Goal: Check status: Check status

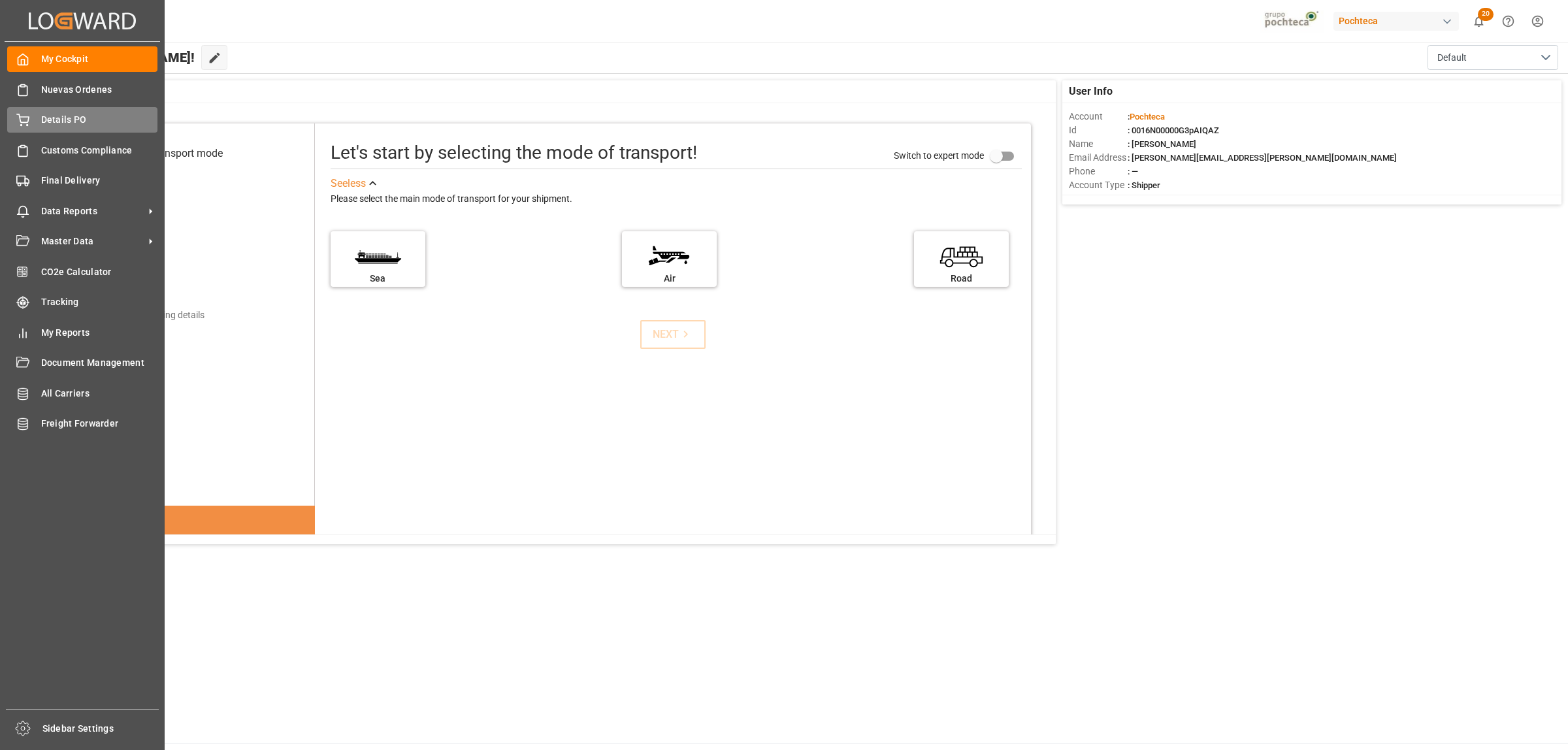
click at [75, 125] on span "Details PO" at bounding box center [99, 120] width 117 height 13
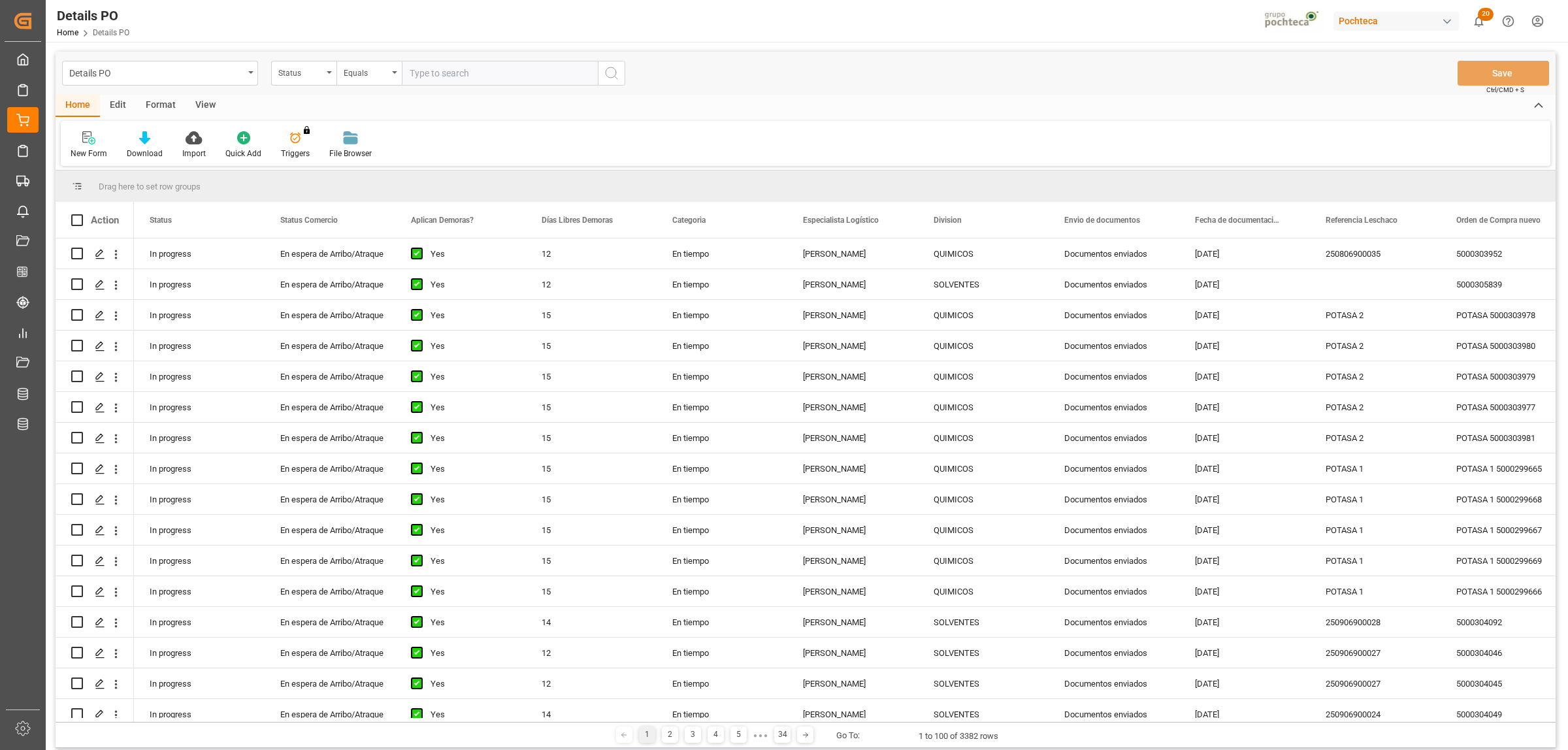
click at [165, 98] on div "Format" at bounding box center [161, 105] width 50 height 22
click at [95, 136] on icon at bounding box center [89, 138] width 12 height 13
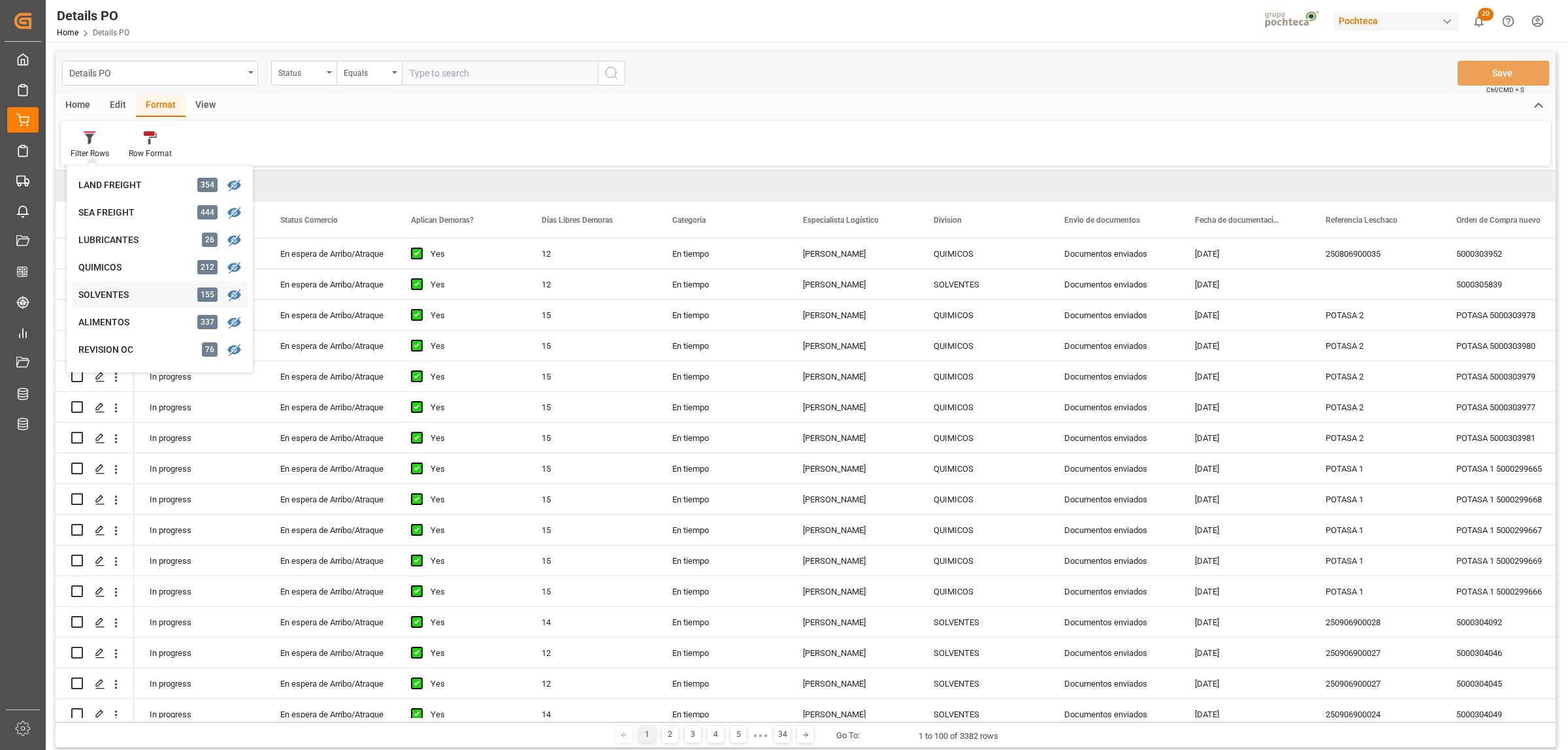
click at [124, 301] on div "SOLVENTES" at bounding box center [136, 294] width 115 height 13
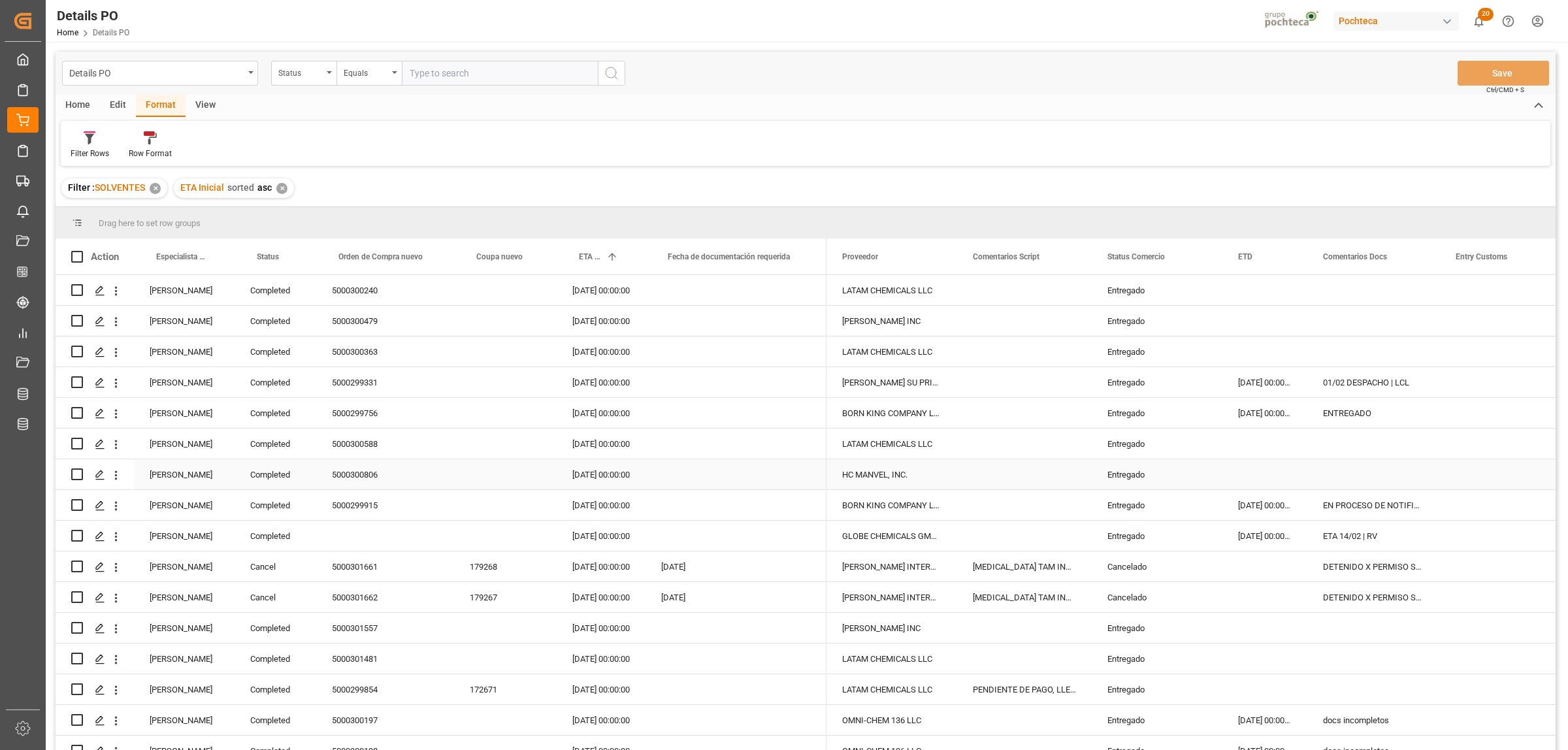
click at [168, 480] on div "[PERSON_NAME]" at bounding box center [184, 474] width 100 height 30
click at [217, 253] on span at bounding box center [213, 257] width 12 height 12
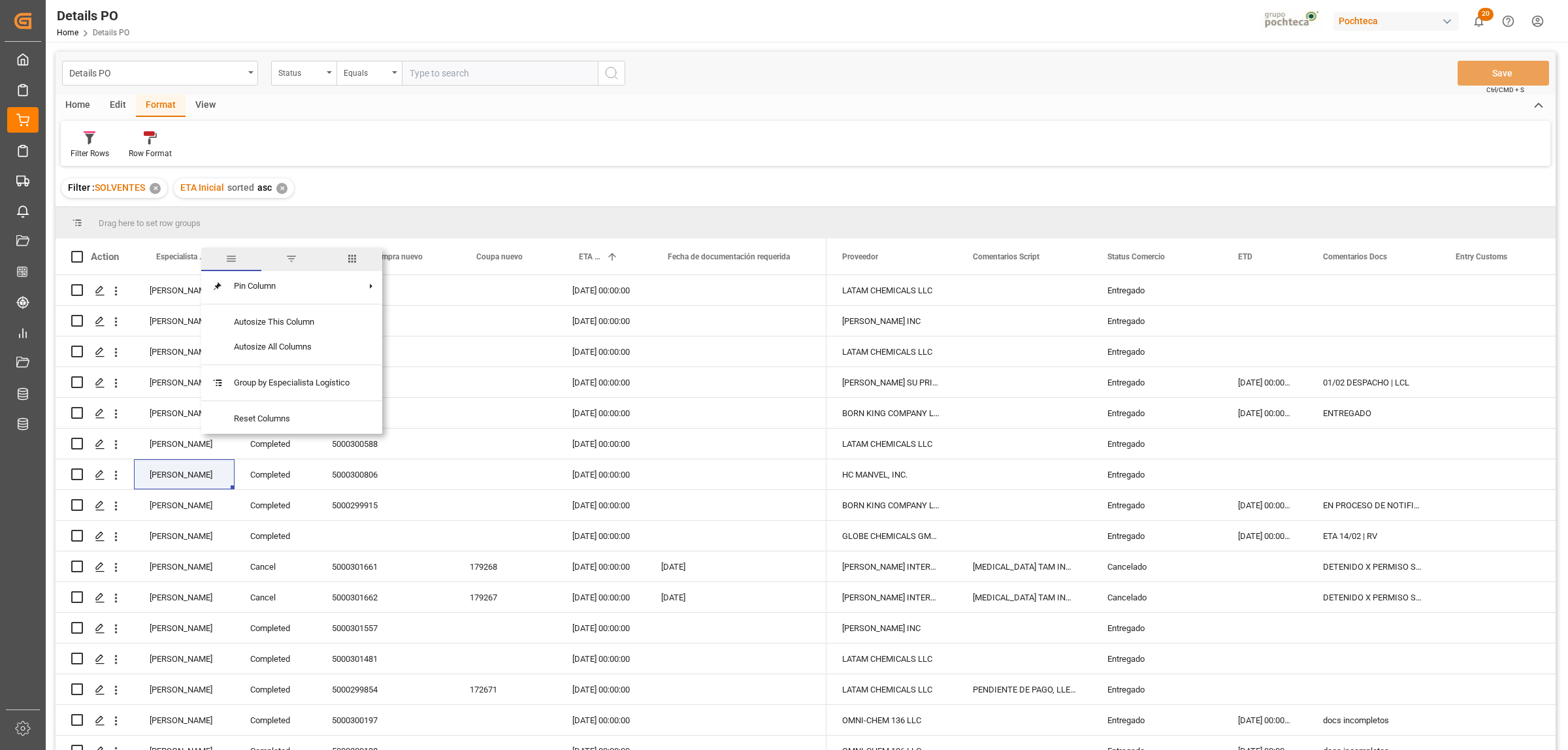
click at [293, 256] on span "filter" at bounding box center [291, 258] width 12 height 12
type input "[PERSON_NAME]"
click at [279, 364] on button "Apply" at bounding box center [290, 368] width 24 height 13
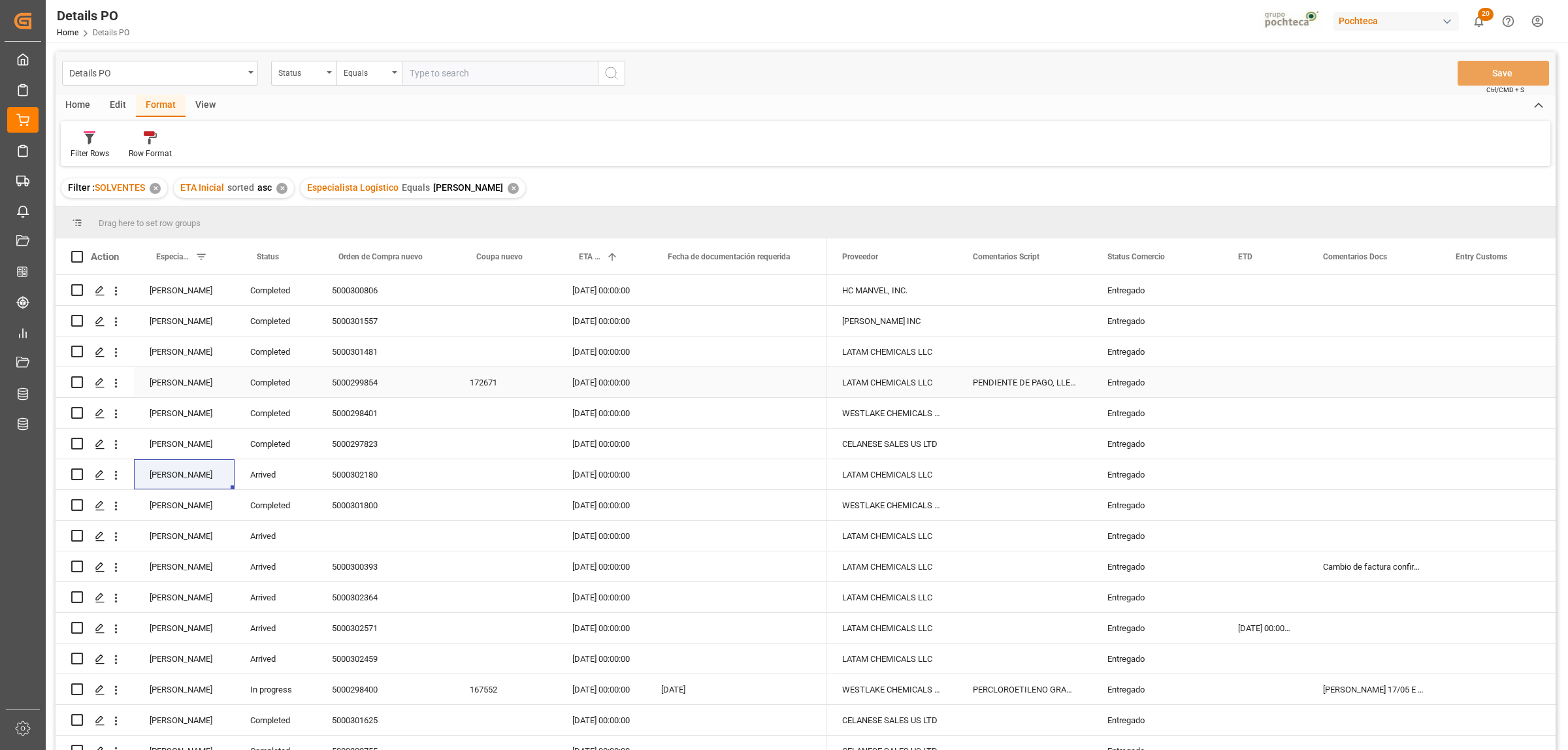
click at [1134, 381] on div "Entregado" at bounding box center [1157, 383] width 99 height 30
click at [1205, 258] on span at bounding box center [1200, 257] width 12 height 12
click at [1322, 295] on span "Filtering operator" at bounding box center [1318, 294] width 12 height 12
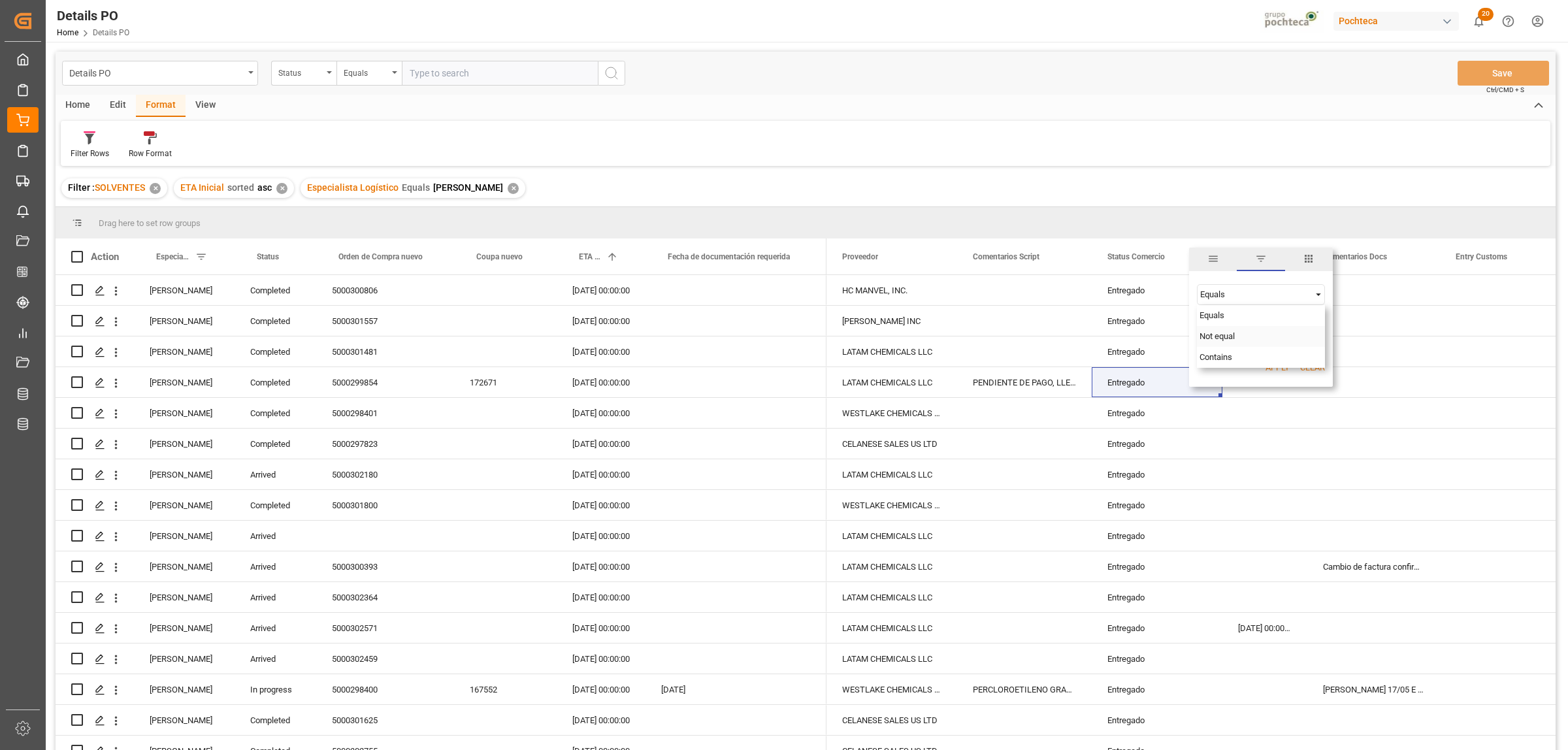
click at [1240, 338] on div "Not equal" at bounding box center [1260, 337] width 128 height 21
click at [1238, 338] on input "Filter Value" at bounding box center [1260, 327] width 128 height 26
paste input "Entregado"
type input "Entregado"
click at [1265, 366] on button "Apply" at bounding box center [1277, 368] width 24 height 13
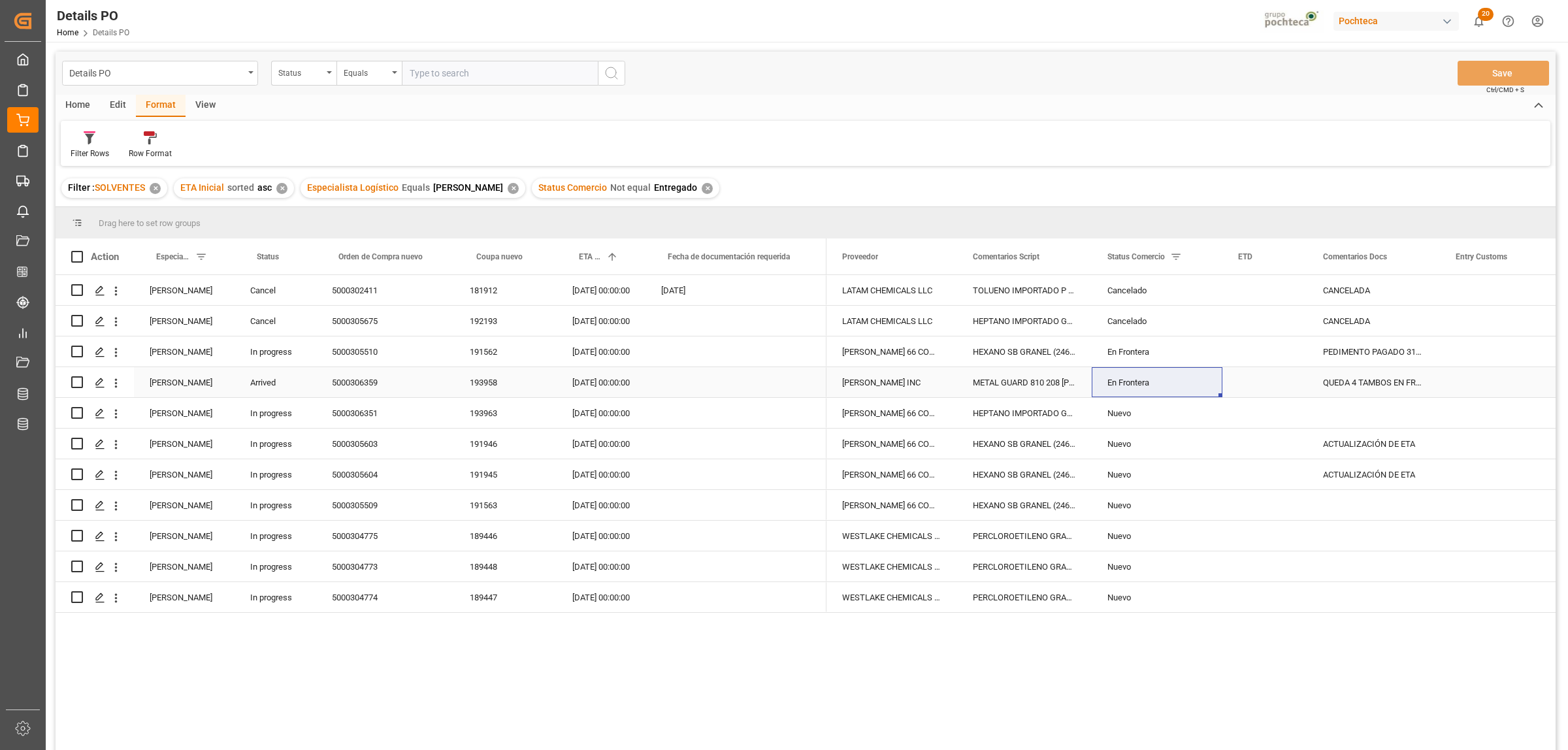
click at [1138, 387] on div "En Frontera" at bounding box center [1157, 383] width 99 height 30
click at [1135, 384] on div "En Frontera" at bounding box center [1157, 383] width 99 height 30
click at [1194, 389] on polyline "open menu" at bounding box center [1197, 391] width 8 height 4
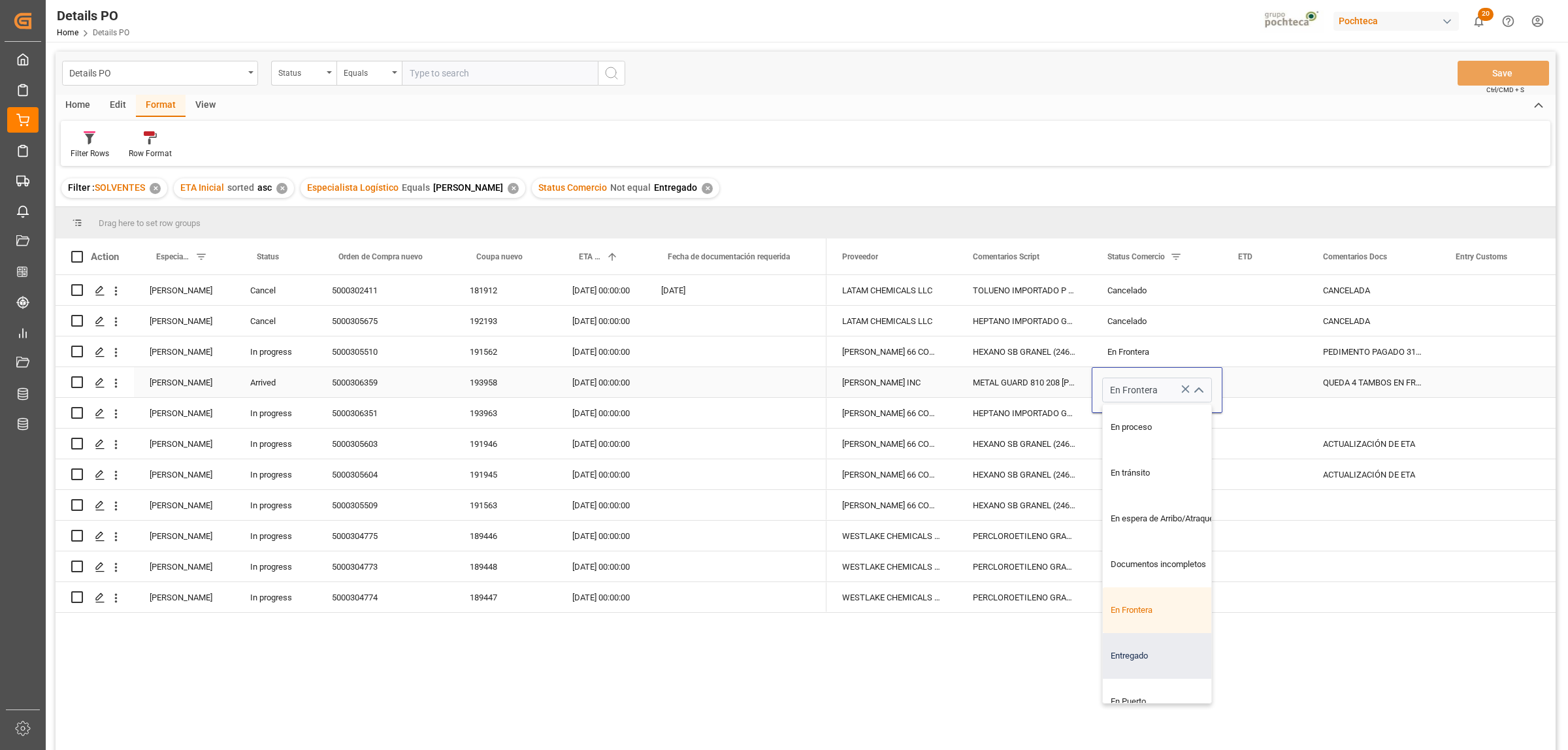
click at [1132, 662] on div "Entregado" at bounding box center [1164, 656] width 124 height 46
type input "Entregado"
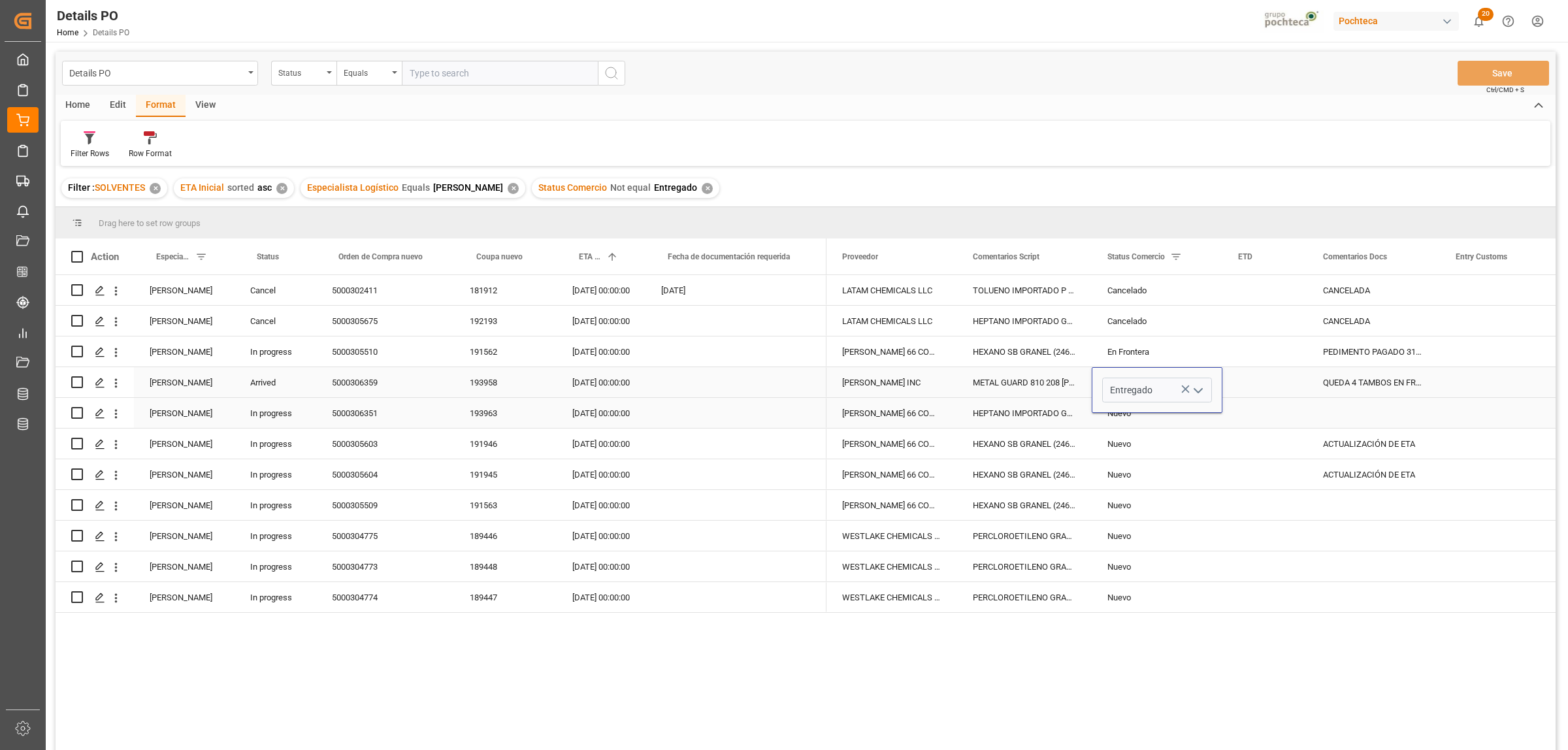
click at [1325, 413] on div "Press SPACE to select this row." at bounding box center [1374, 413] width 133 height 30
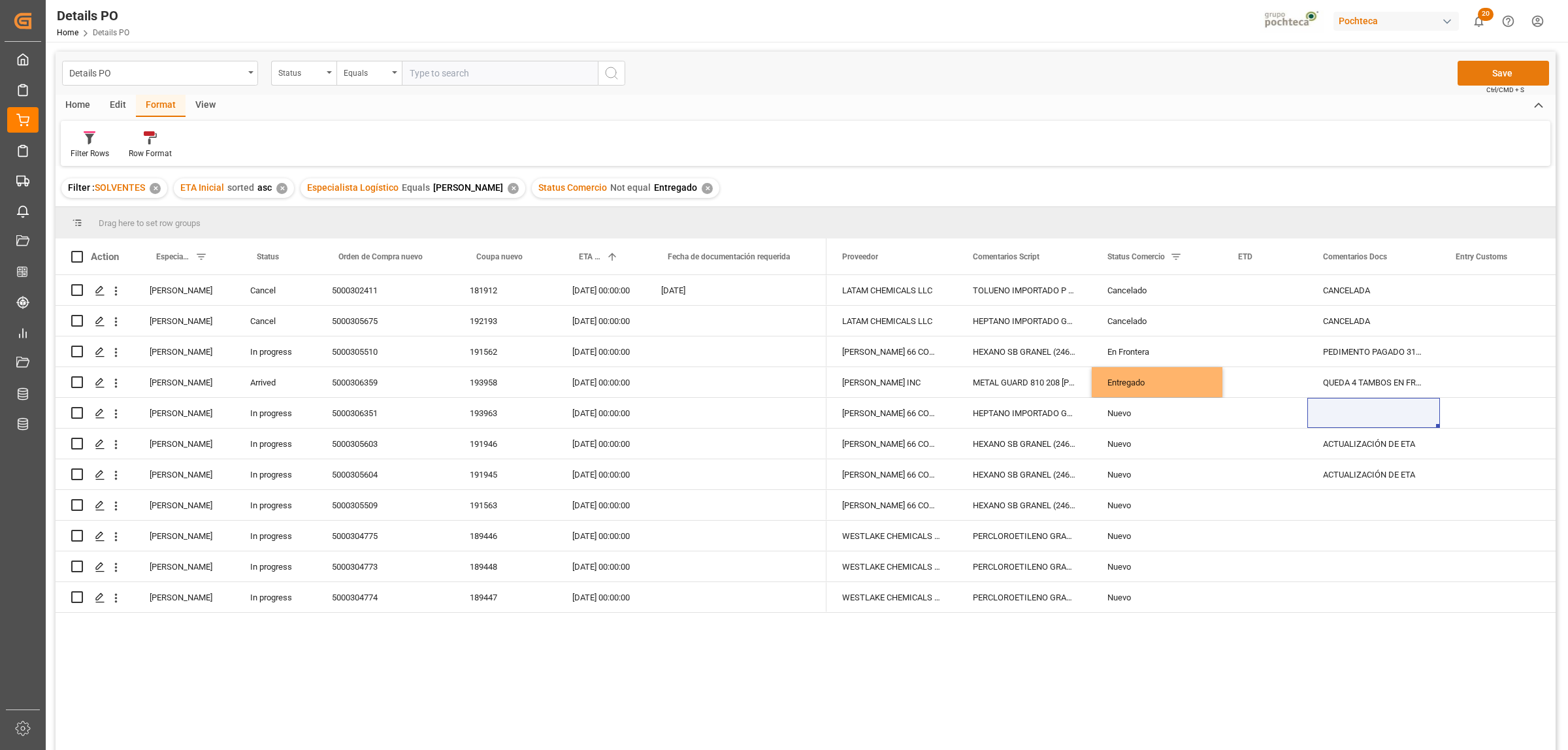
click at [1519, 76] on button "Save" at bounding box center [1503, 73] width 91 height 25
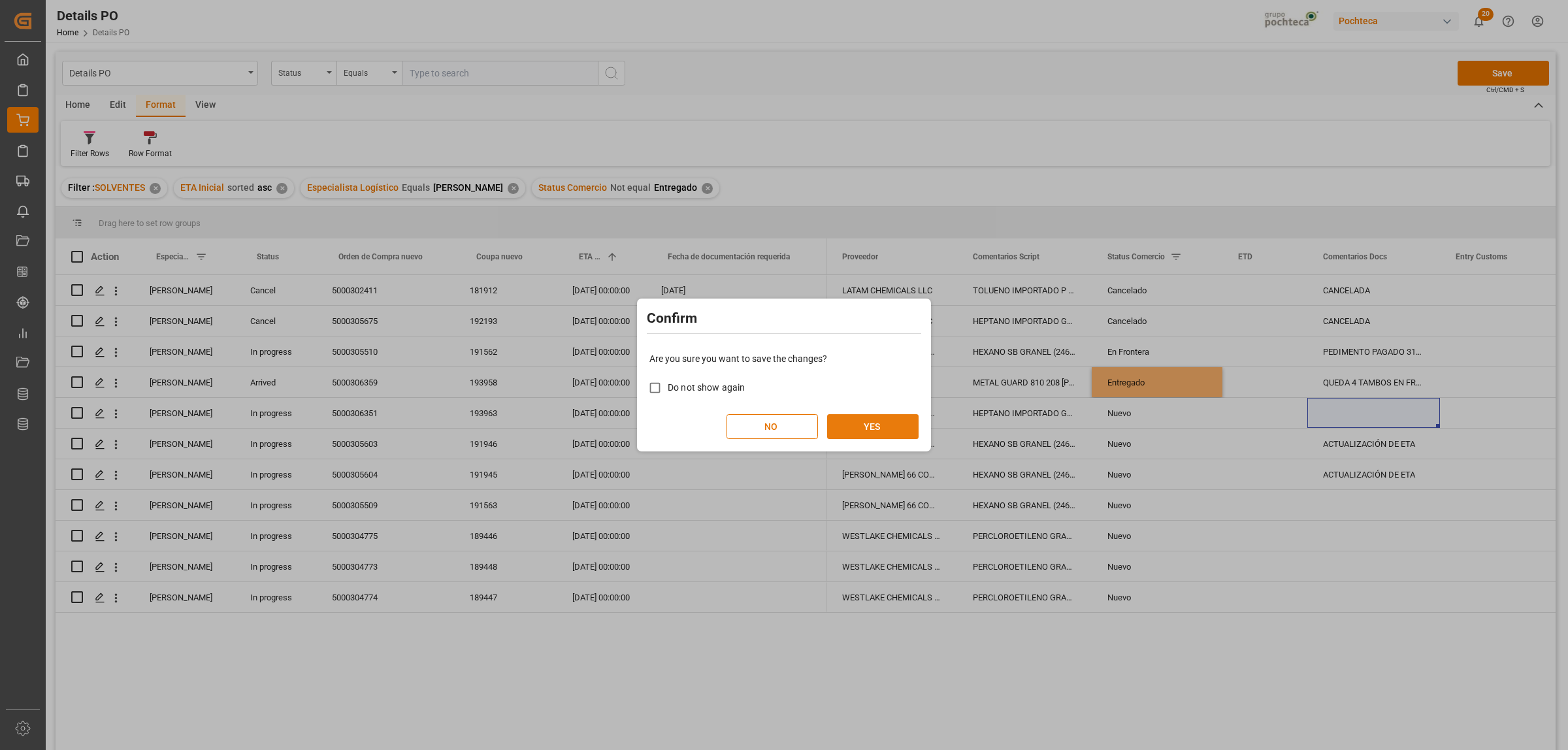
click at [847, 429] on button "YES" at bounding box center [872, 427] width 91 height 25
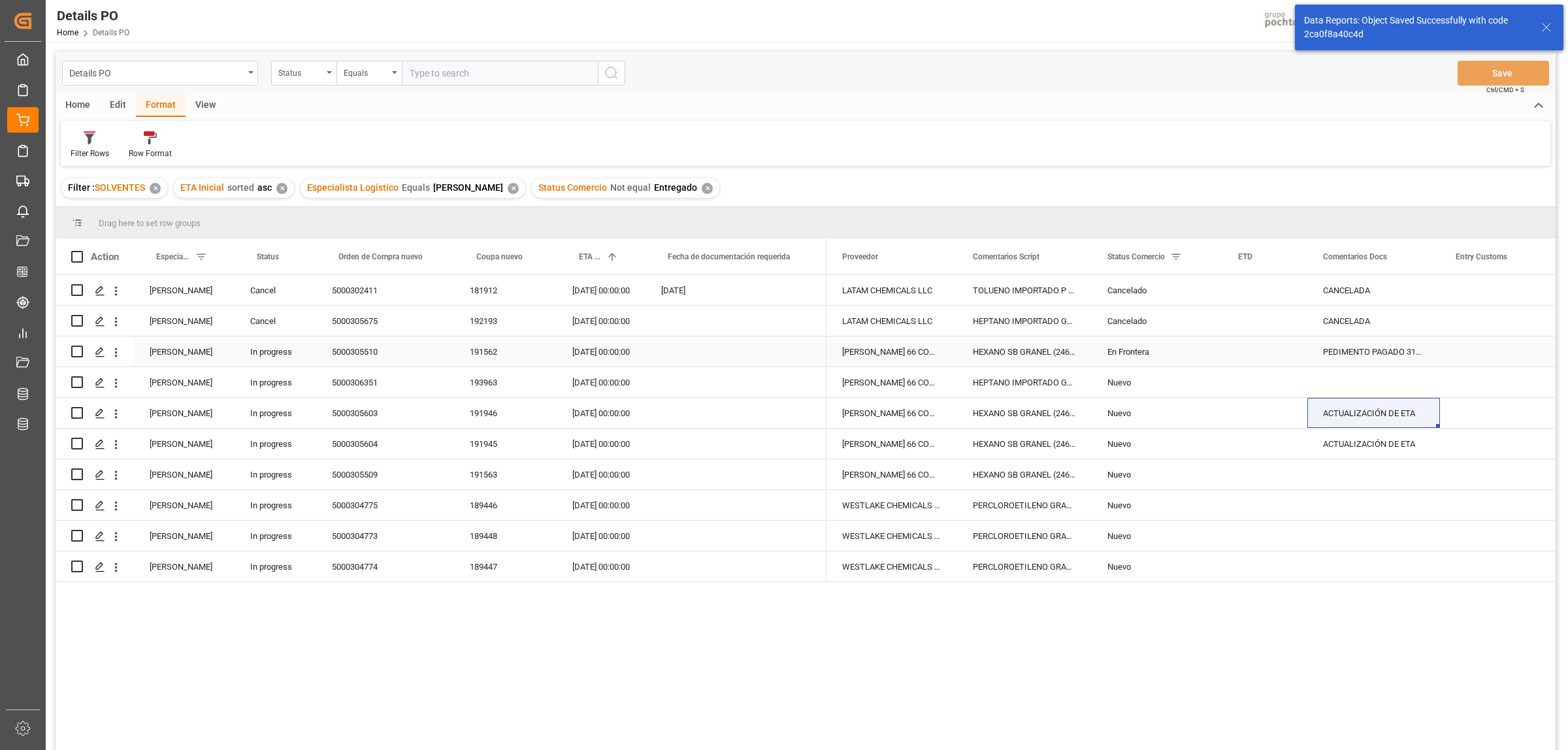
click at [358, 350] on div "5000305510" at bounding box center [385, 352] width 138 height 30
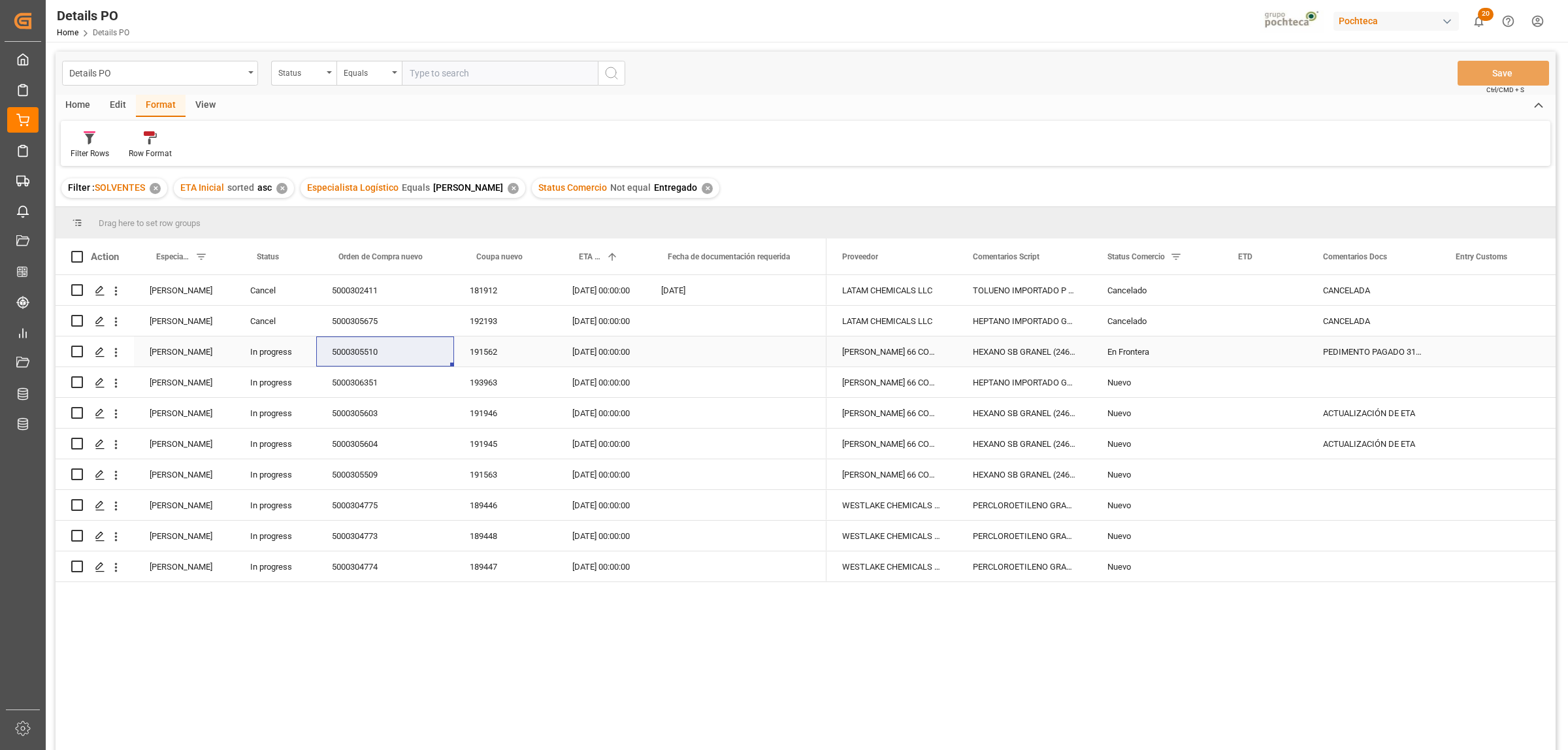
click at [1125, 352] on div "En Frontera" at bounding box center [1157, 352] width 99 height 30
click at [1199, 361] on polyline "open menu" at bounding box center [1197, 360] width 8 height 4
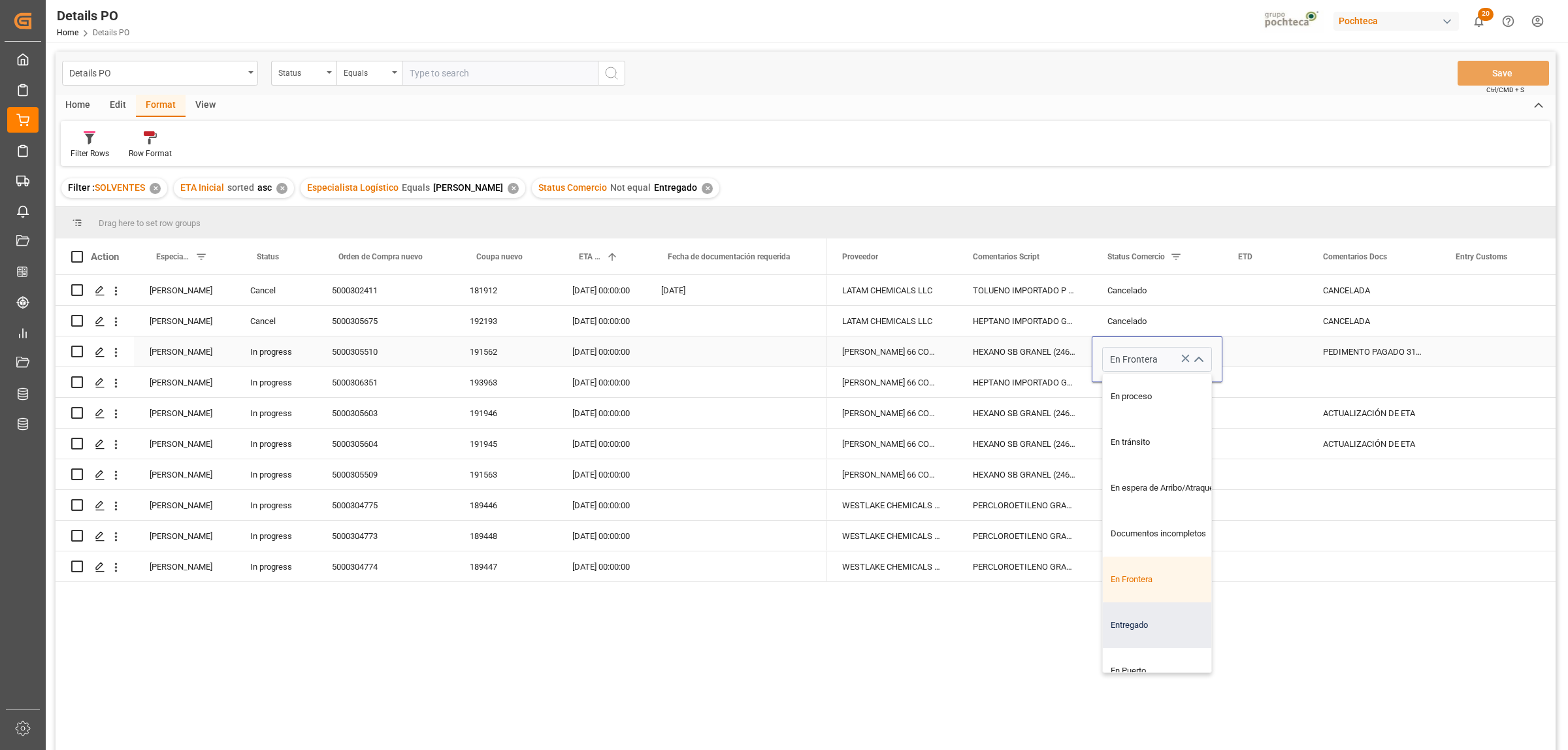
click at [1117, 618] on div "Entregado" at bounding box center [1164, 625] width 124 height 46
type input "Entregado"
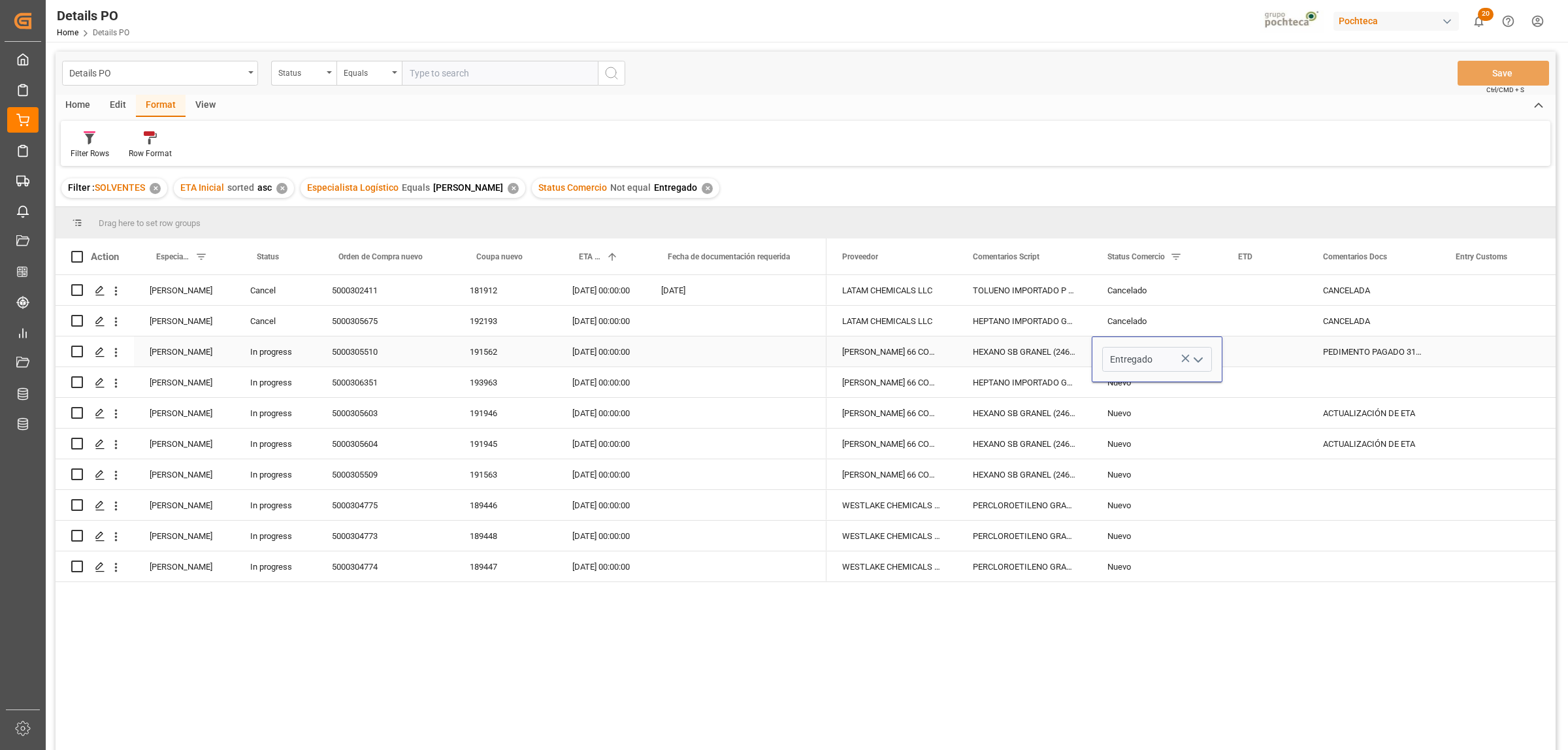
click at [1176, 623] on div "LATAM CHEMICALS LLC TOLUENO IMPORTADO P GRANEL (96296) Cancelado CANCELADA LATA…" at bounding box center [1190, 517] width 729 height 484
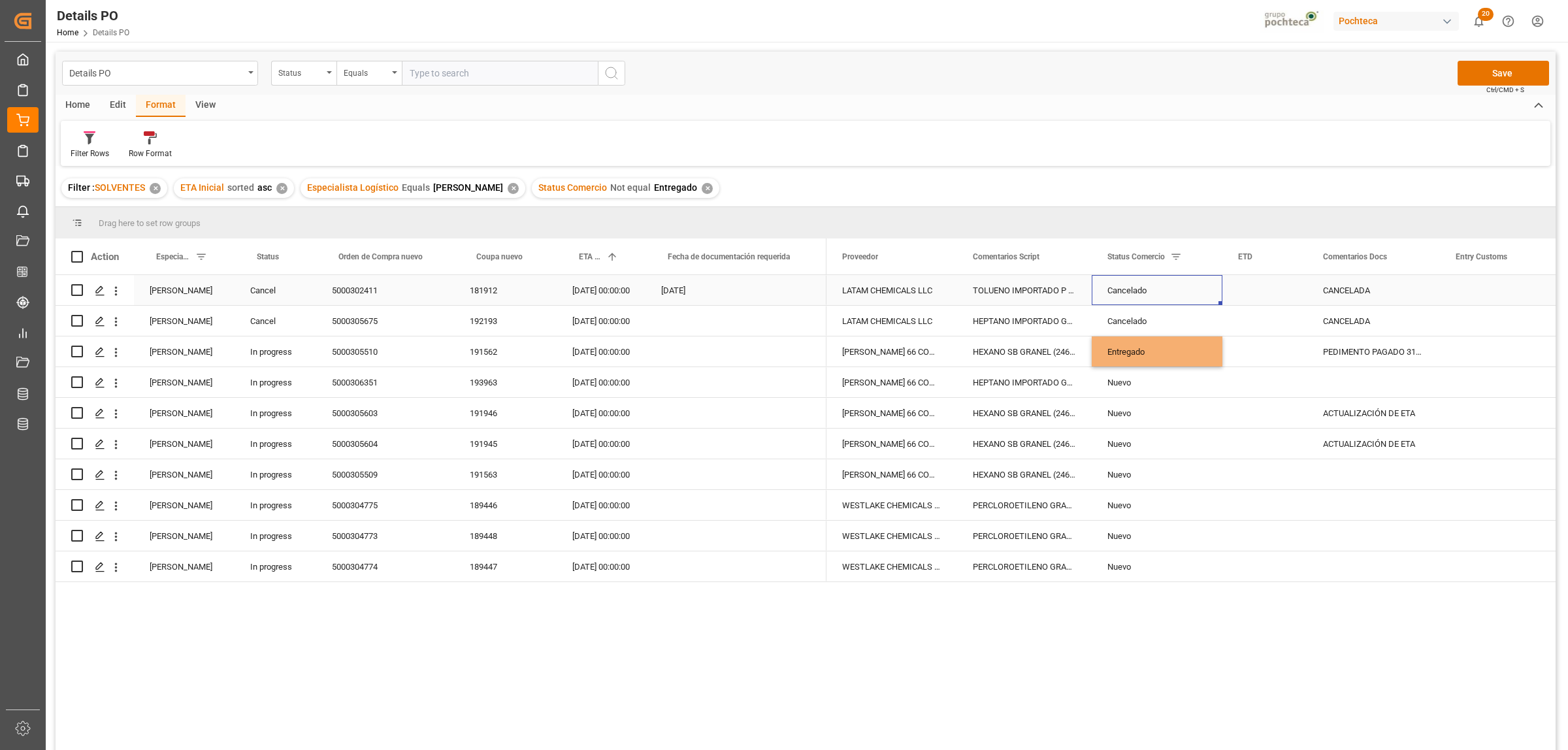
click at [1121, 294] on div "Cancelado" at bounding box center [1157, 291] width 99 height 30
click at [1493, 72] on button "Save" at bounding box center [1503, 73] width 91 height 25
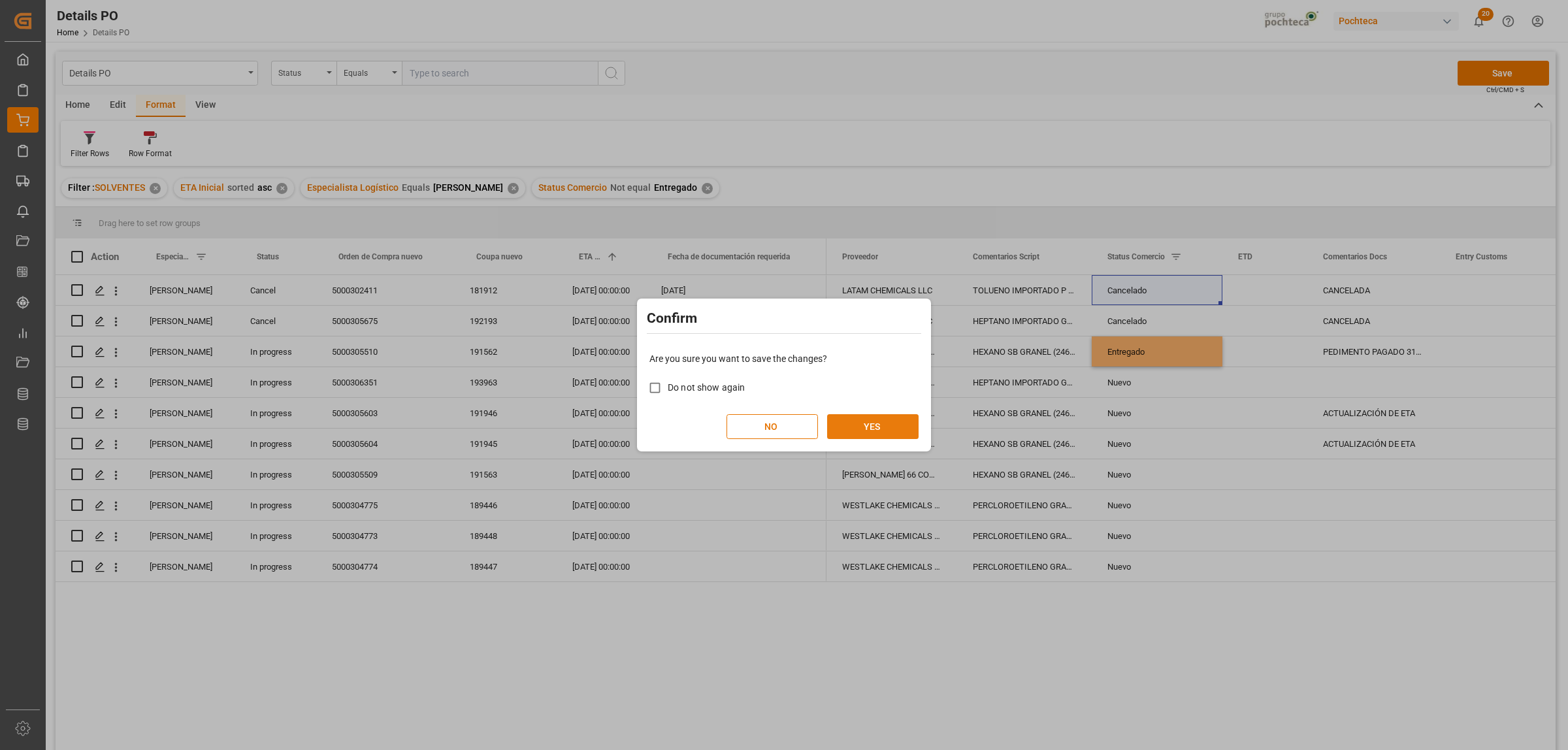
click at [883, 429] on button "YES" at bounding box center [872, 427] width 91 height 25
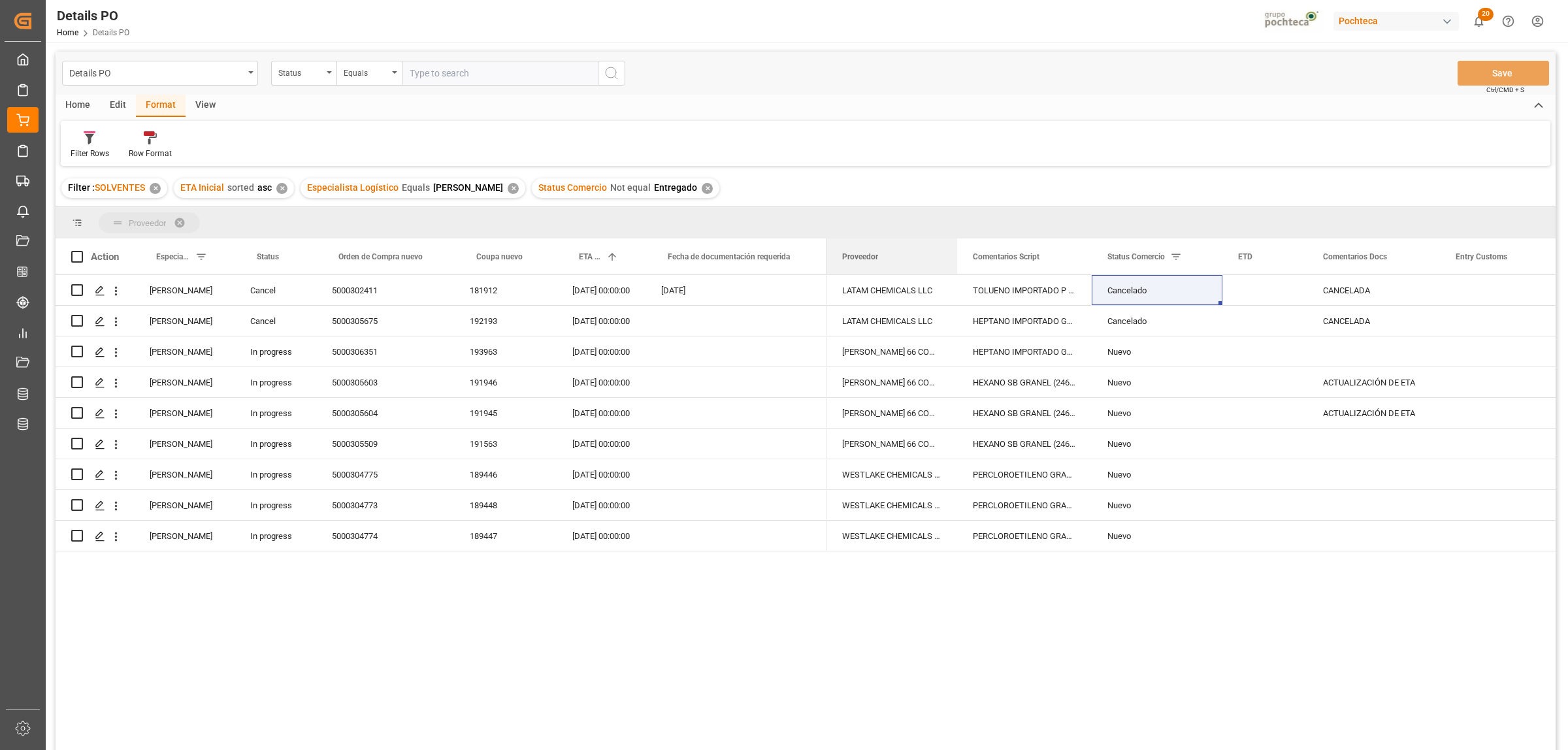
drag, startPoint x: 867, startPoint y: 259, endPoint x: 856, endPoint y: 229, distance: 32.0
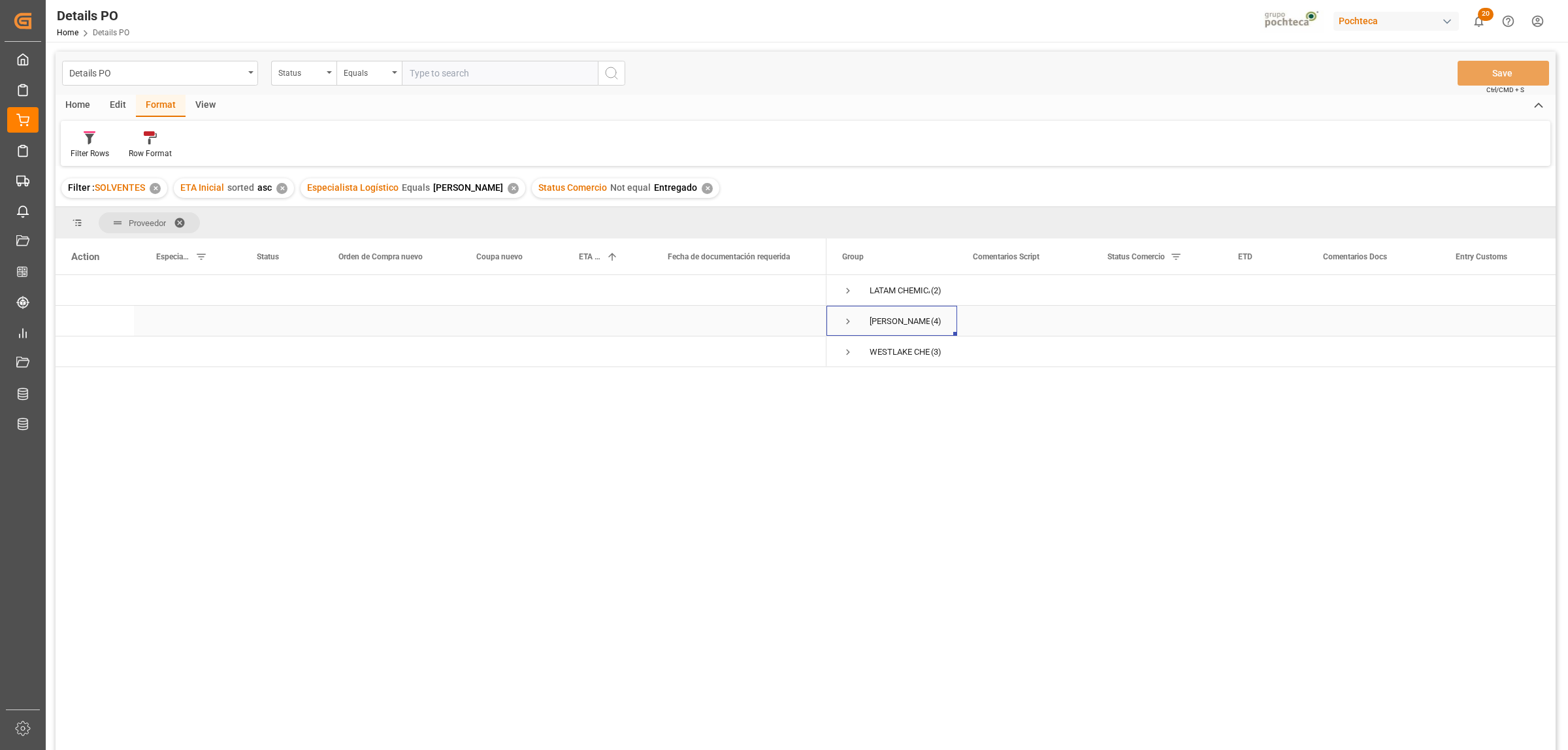
click at [847, 322] on span "Press SPACE to select this row." at bounding box center [848, 321] width 12 height 12
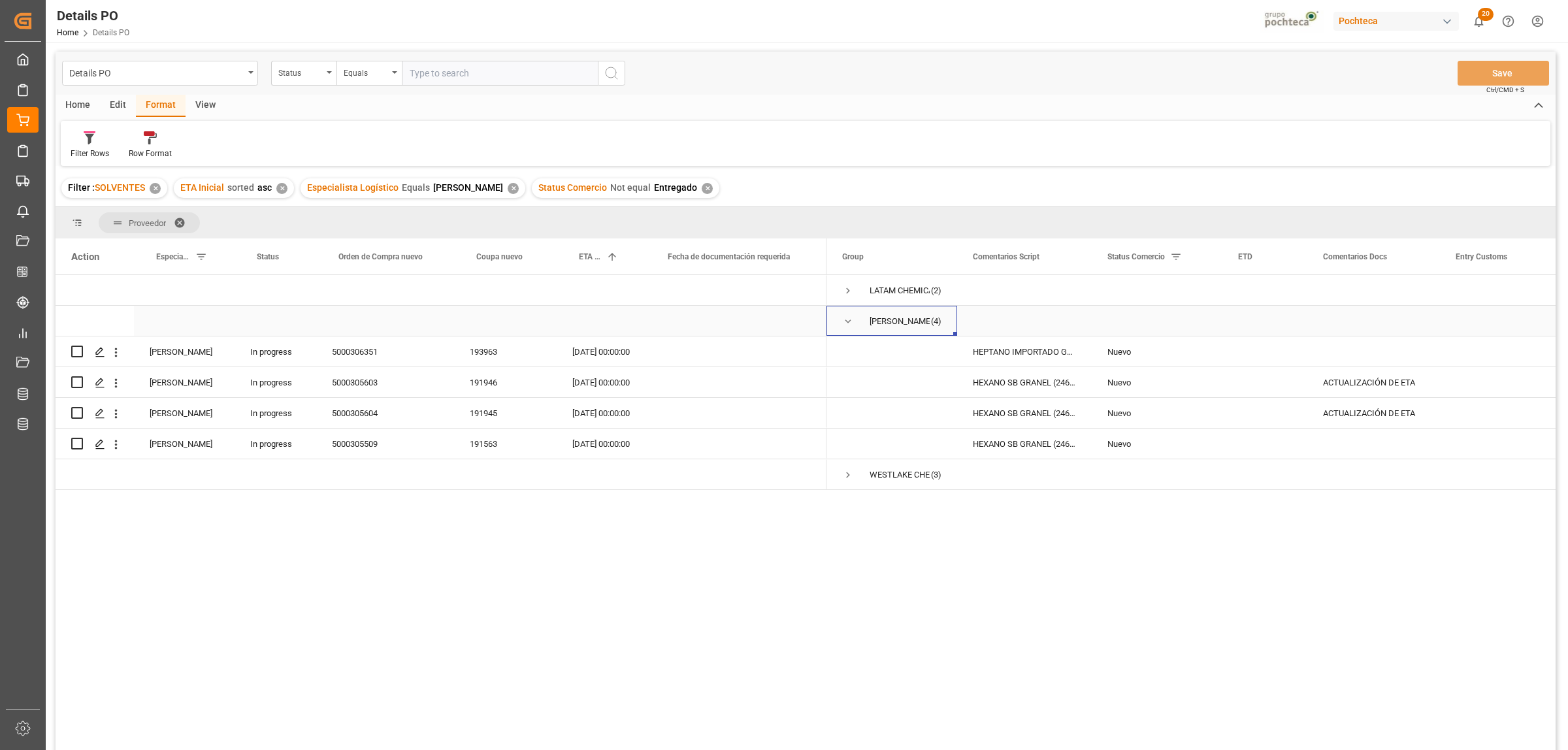
click at [847, 322] on span "Press SPACE to select this row." at bounding box center [848, 321] width 12 height 12
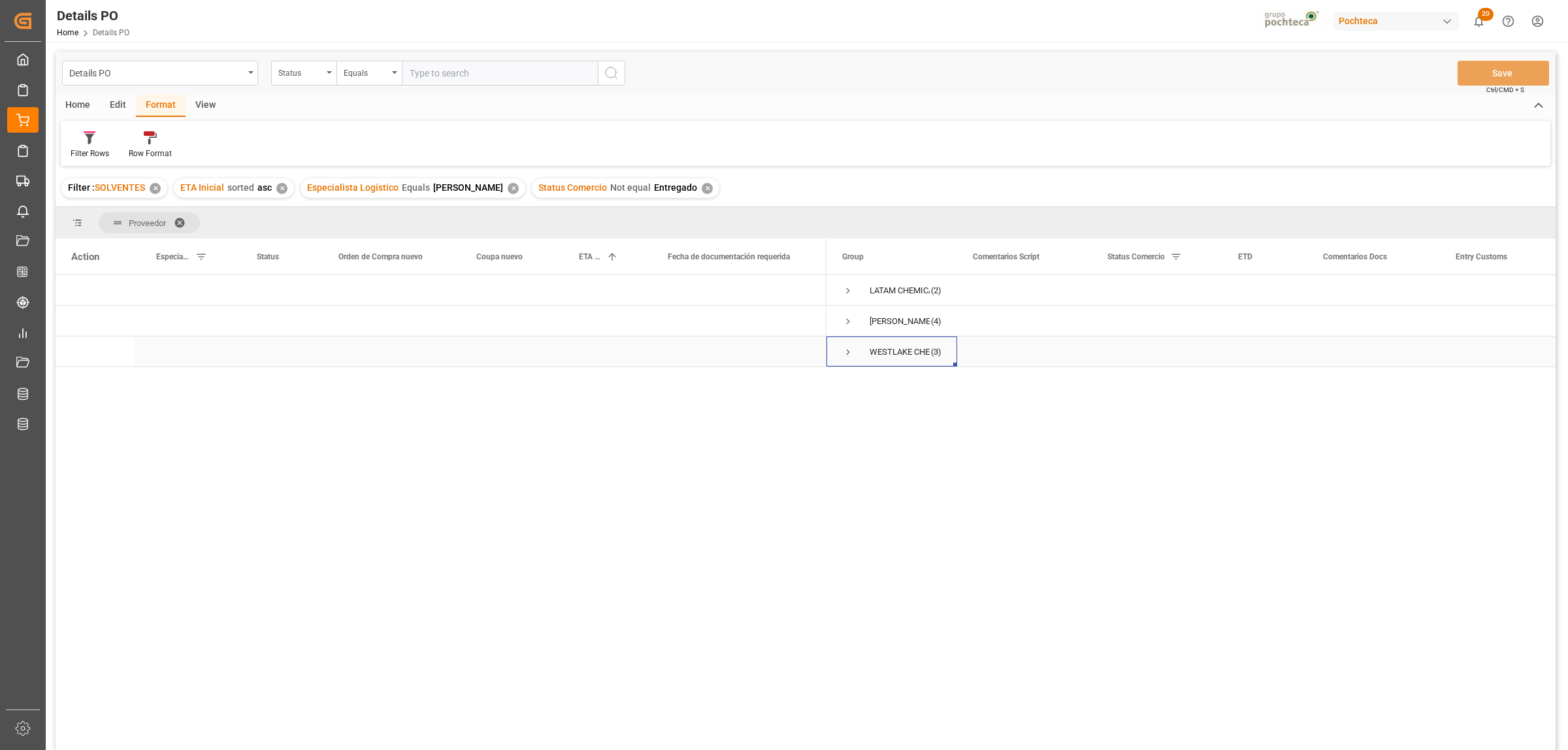
click at [847, 350] on span "Press SPACE to select this row." at bounding box center [848, 352] width 12 height 12
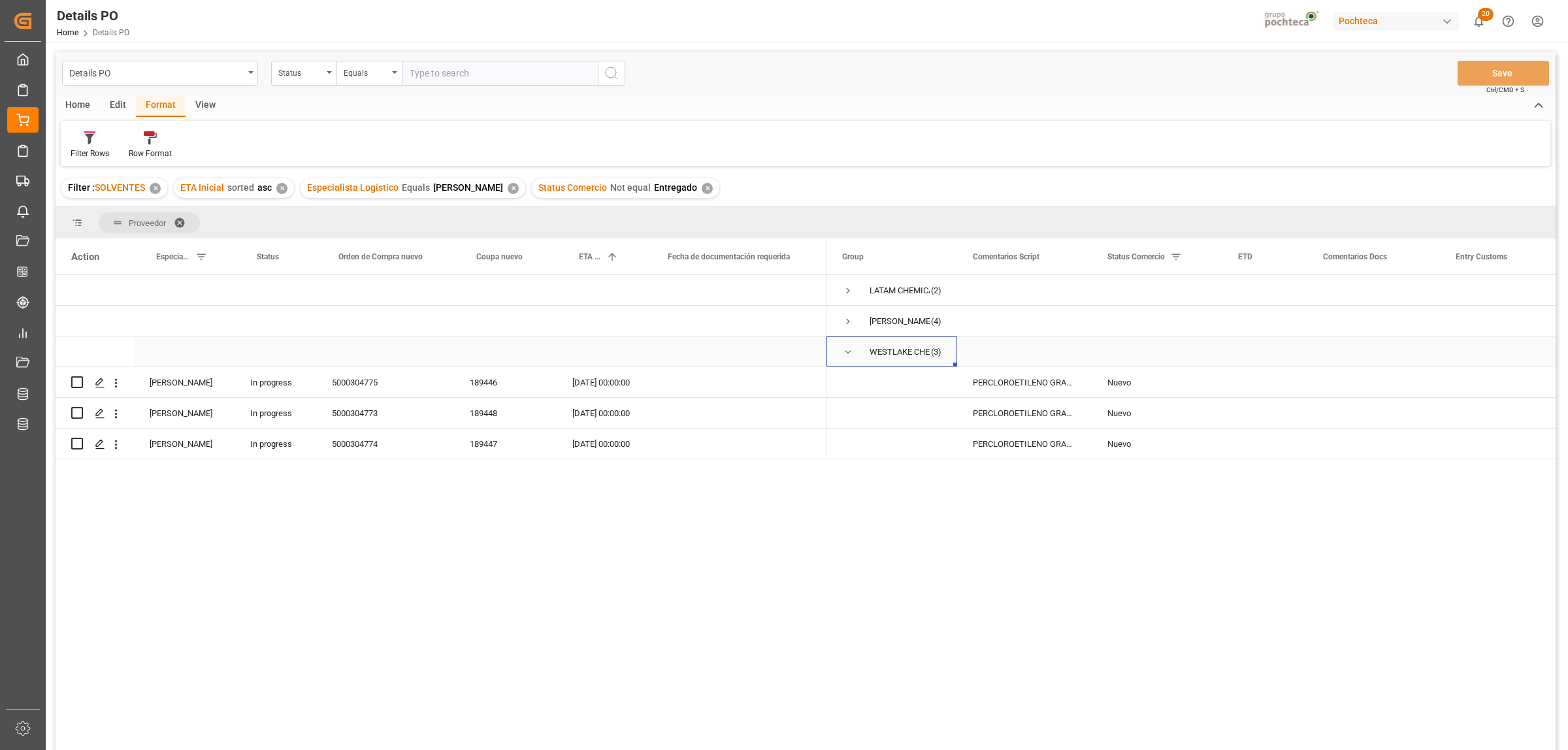
click at [847, 350] on span "Press SPACE to select this row." at bounding box center [848, 352] width 12 height 12
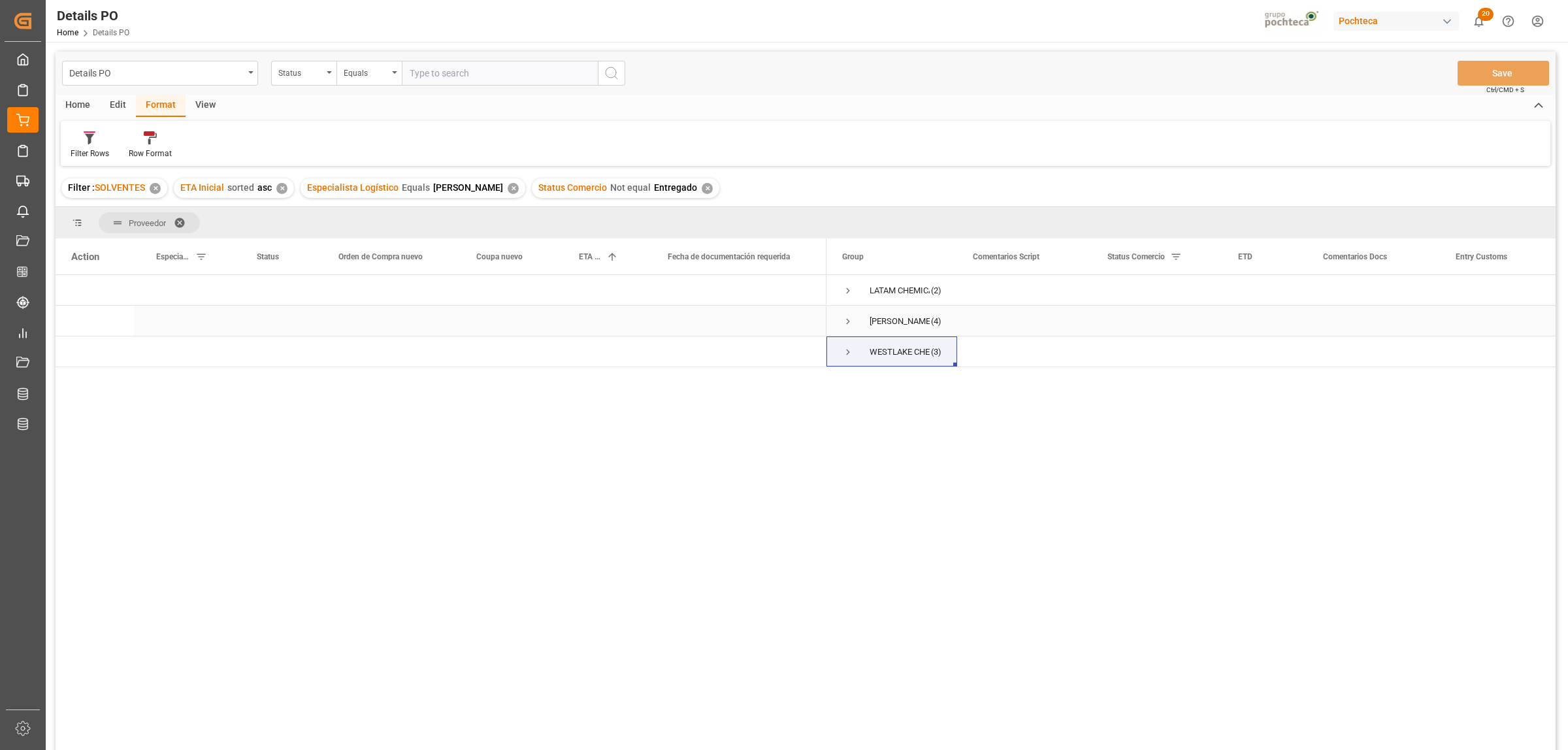
click at [847, 322] on span "Press SPACE to select this row." at bounding box center [848, 321] width 12 height 12
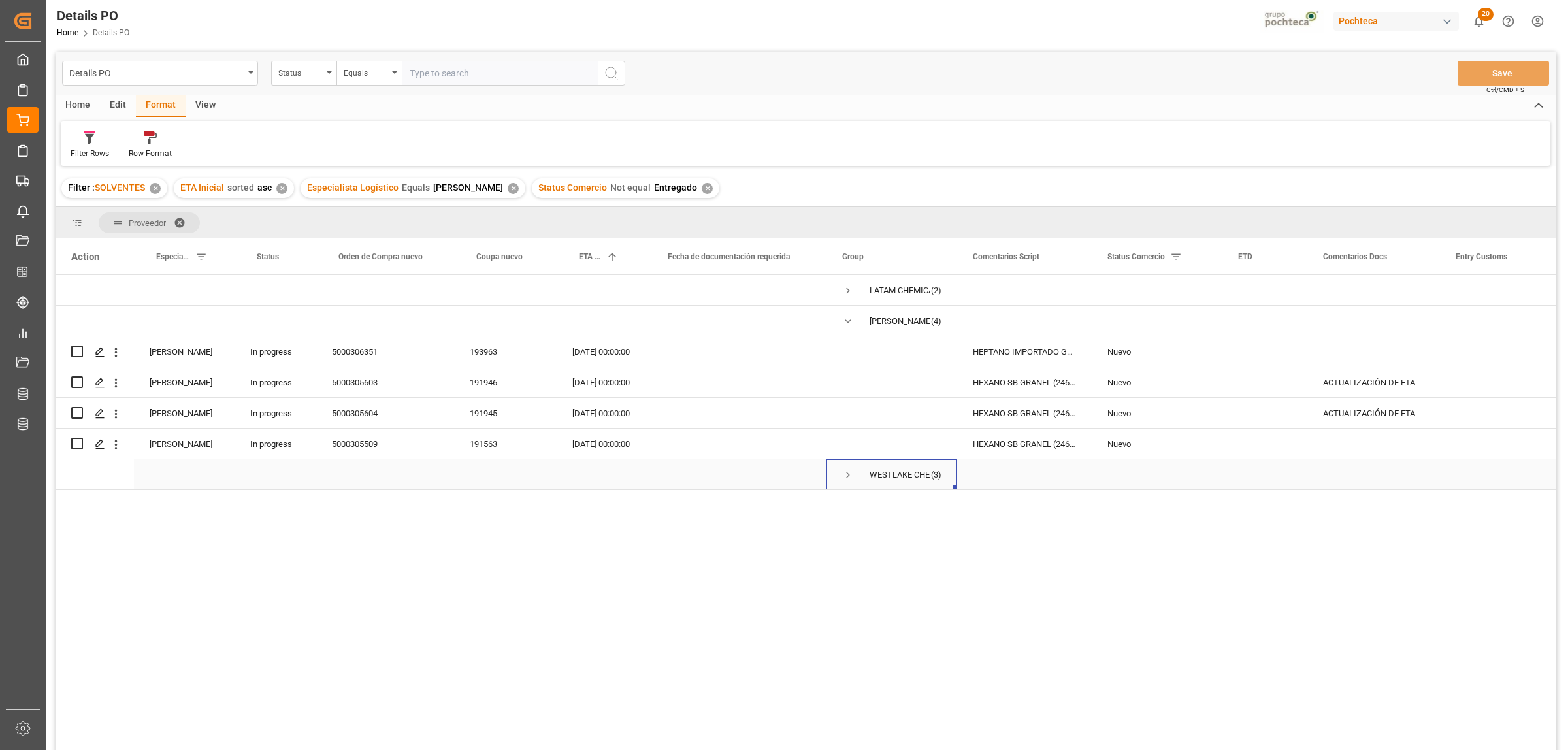
click at [846, 475] on span "Press SPACE to select this row." at bounding box center [848, 475] width 12 height 12
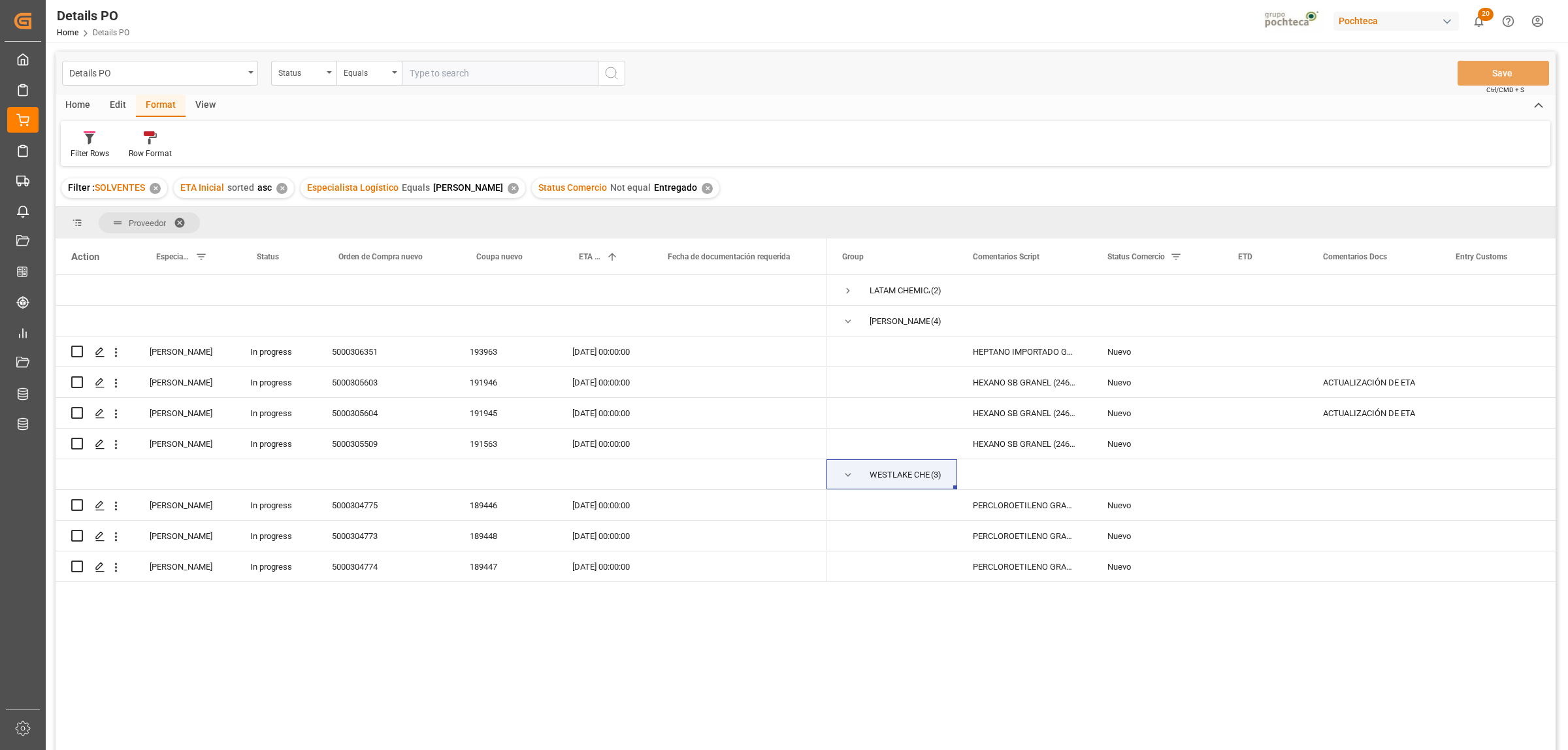
click at [890, 629] on div "LATAM CHEMICALS LLC (2) [PERSON_NAME] 66 COMPANY (4) WESTLAKE CHEMICALS & VINYL…" at bounding box center [1190, 517] width 729 height 484
